Goal: Transaction & Acquisition: Purchase product/service

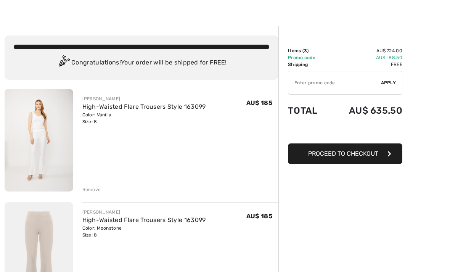
scroll to position [12, 0]
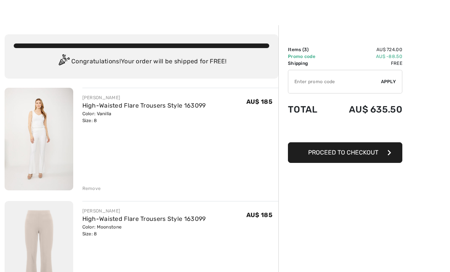
click at [336, 155] on span "Proceed to Checkout" at bounding box center [343, 152] width 70 height 7
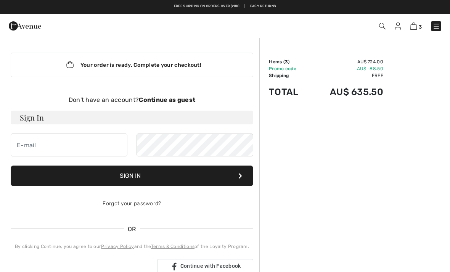
click at [416, 27] on img at bounding box center [413, 26] width 6 height 7
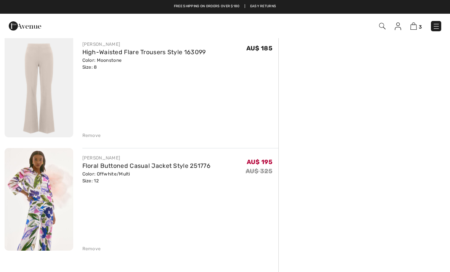
scroll to position [178, 0]
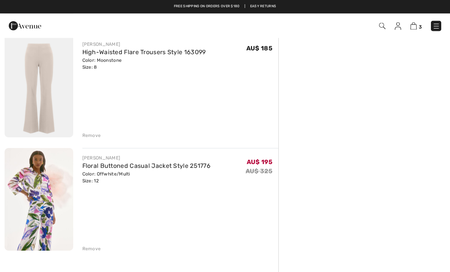
click at [91, 250] on div "Remove" at bounding box center [91, 249] width 19 height 7
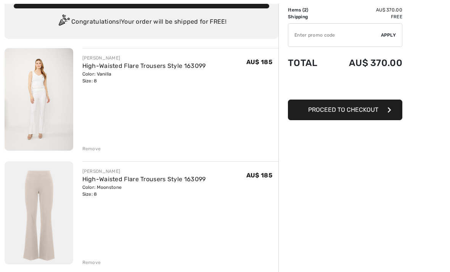
scroll to position [0, 0]
